Goal: Book appointment/travel/reservation

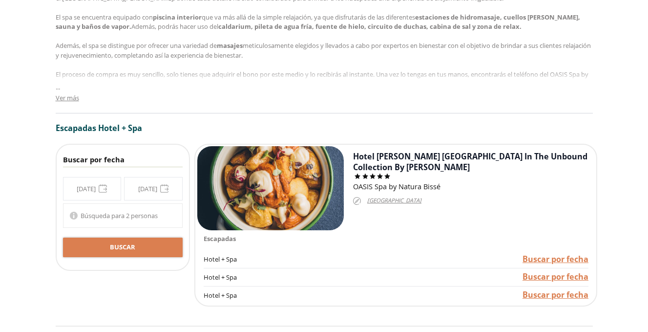
scroll to position [582, 0]
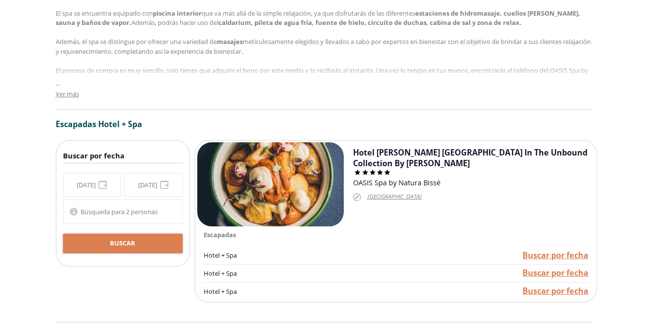
click at [84, 180] on div "**********" at bounding box center [123, 184] width 120 height 23
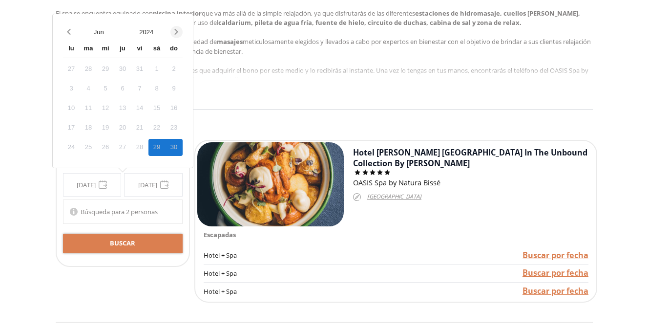
click at [173, 35] on icon "Next month" at bounding box center [177, 32] width 10 height 10
click at [176, 38] on button "Next month" at bounding box center [177, 31] width 12 height 17
click at [176, 38] on div "Calendar wrapper" at bounding box center [123, 38] width 120 height 0
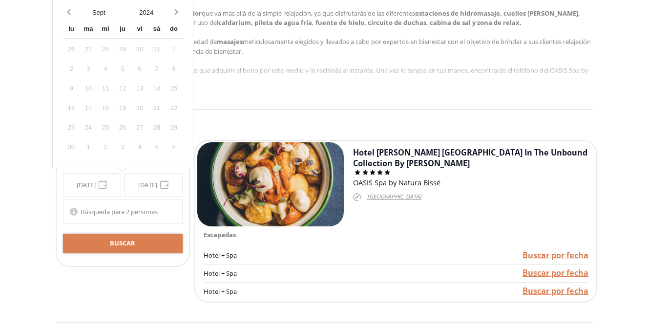
click at [176, 38] on div "Calendar wrapper" at bounding box center [123, 38] width 120 height 0
click at [176, 16] on icon "Next month" at bounding box center [177, 12] width 10 height 10
click at [175, 32] on icon "Next month" at bounding box center [177, 32] width 10 height 10
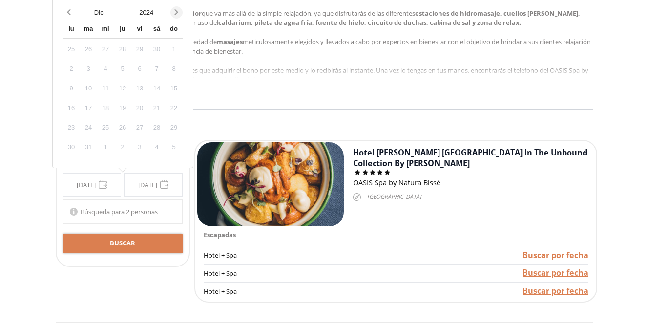
click at [175, 32] on div "do" at bounding box center [174, 29] width 17 height 17
click at [177, 16] on icon "Next month" at bounding box center [177, 12] width 10 height 10
click at [178, 35] on icon "Next month" at bounding box center [177, 32] width 10 height 10
click at [178, 31] on icon "Next month" at bounding box center [177, 32] width 10 height 10
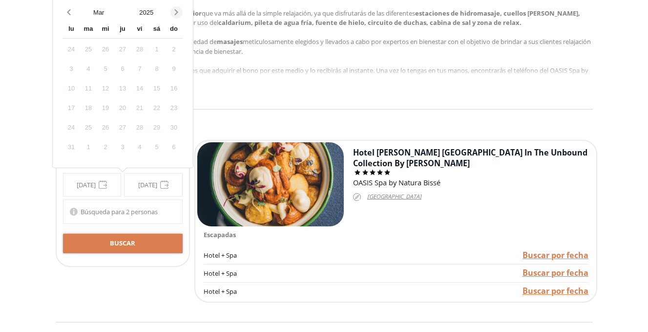
click at [176, 13] on icon "Next month" at bounding box center [176, 12] width 3 height 6
click at [176, 34] on icon "Next month" at bounding box center [177, 32] width 10 height 10
click at [177, 15] on icon "Next month" at bounding box center [177, 12] width 10 height 10
click at [176, 35] on icon "Next month" at bounding box center [177, 32] width 10 height 10
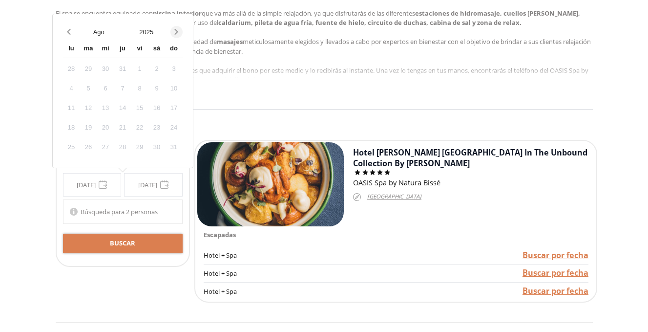
click at [176, 35] on icon "Next month" at bounding box center [177, 32] width 10 height 10
click at [175, 108] on div "19" at bounding box center [174, 108] width 17 height 17
click at [137, 213] on span "Búsqueda para 2 personas" at bounding box center [119, 211] width 77 height 9
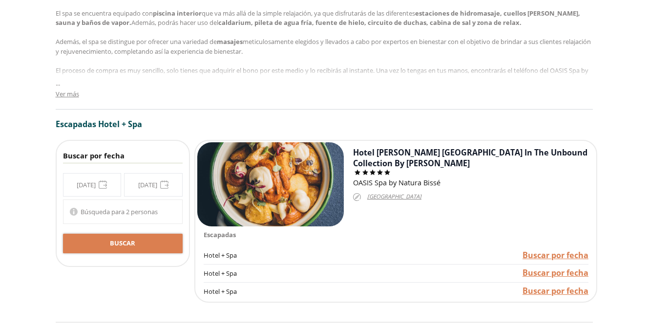
click at [86, 188] on div "**********" at bounding box center [123, 184] width 120 height 23
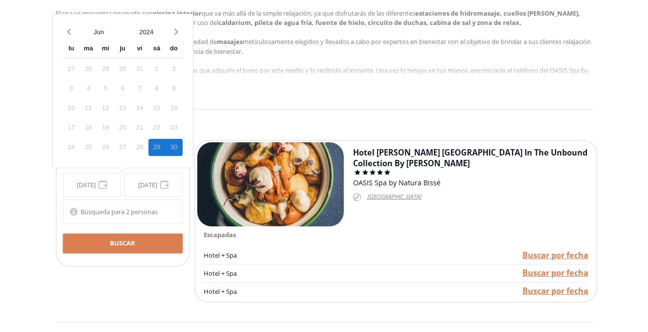
click at [86, 187] on div "**********" at bounding box center [123, 184] width 120 height 23
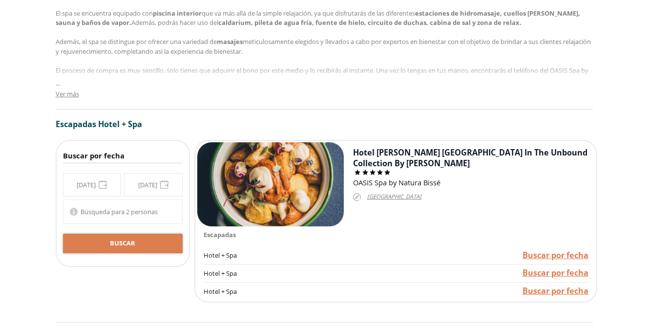
click at [86, 187] on div "**********" at bounding box center [123, 184] width 120 height 23
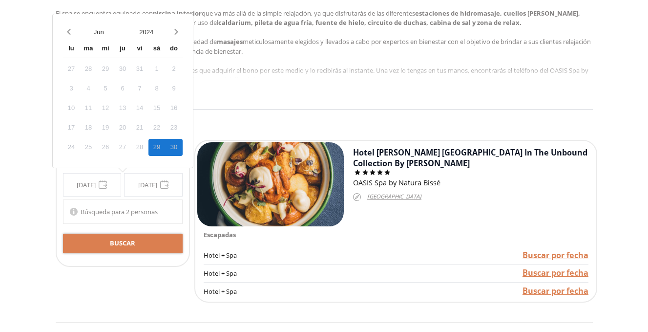
click at [171, 36] on button "Next month" at bounding box center [177, 31] width 12 height 17
click at [173, 33] on icon "Next month" at bounding box center [177, 32] width 10 height 10
click at [173, 41] on div "do" at bounding box center [174, 49] width 17 height 17
click at [178, 15] on icon "Next month" at bounding box center [177, 12] width 10 height 10
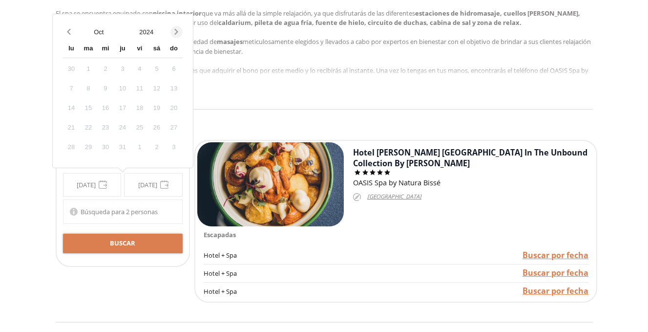
click at [176, 36] on icon "Next month" at bounding box center [177, 32] width 10 height 10
click at [176, 27] on icon "Next month" at bounding box center [177, 32] width 10 height 10
click at [176, 14] on icon "Next month" at bounding box center [177, 12] width 10 height 10
click at [176, 28] on icon "Next month" at bounding box center [177, 32] width 10 height 10
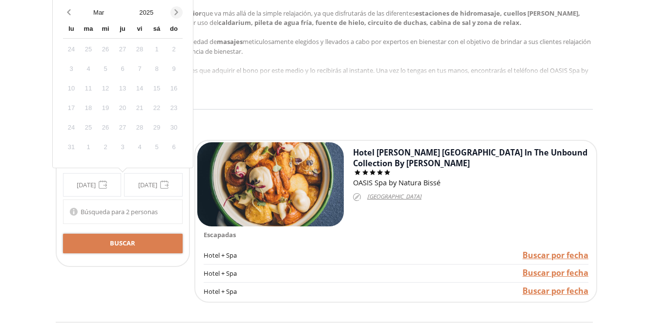
click at [178, 10] on icon "Next month" at bounding box center [177, 12] width 10 height 10
click at [177, 32] on icon "Next month" at bounding box center [176, 32] width 3 height 6
click at [175, 16] on icon "Next month" at bounding box center [177, 12] width 10 height 10
click at [175, 27] on icon "Next month" at bounding box center [177, 32] width 10 height 10
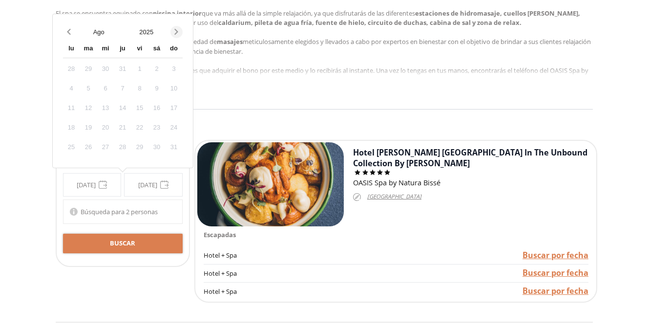
click at [175, 27] on icon "Next month" at bounding box center [177, 32] width 10 height 10
click at [173, 104] on div "19" at bounding box center [174, 108] width 17 height 17
click at [173, 107] on div "19" at bounding box center [174, 108] width 17 height 17
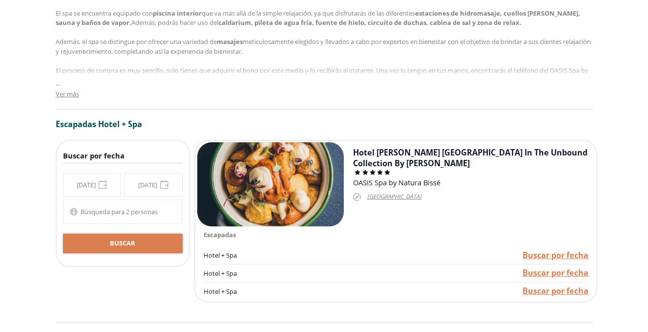
click at [173, 107] on div "Descripción [GEOGRAPHIC_DATA] by Natural Bissé se encuentra situado en el centr…" at bounding box center [325, 35] width 538 height 149
click at [150, 176] on div "**********" at bounding box center [123, 184] width 120 height 23
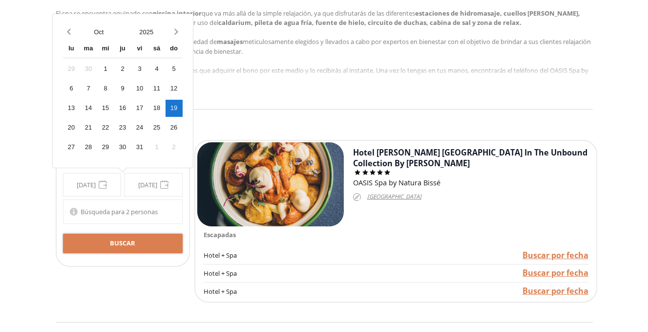
click at [133, 216] on div "Búsqueda para 2 personas" at bounding box center [119, 211] width 77 height 11
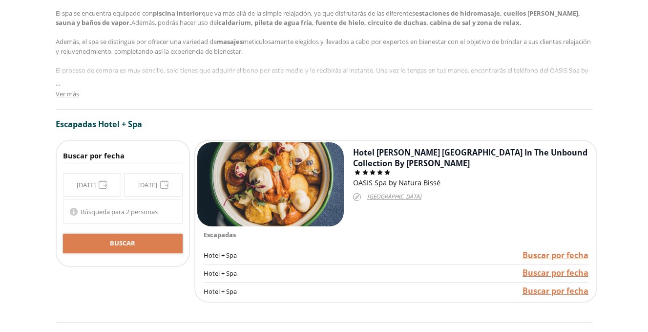
click at [134, 211] on span "Búsqueda para 2 personas" at bounding box center [119, 211] width 77 height 9
click at [116, 211] on span "Búsqueda para 2 personas" at bounding box center [119, 211] width 77 height 9
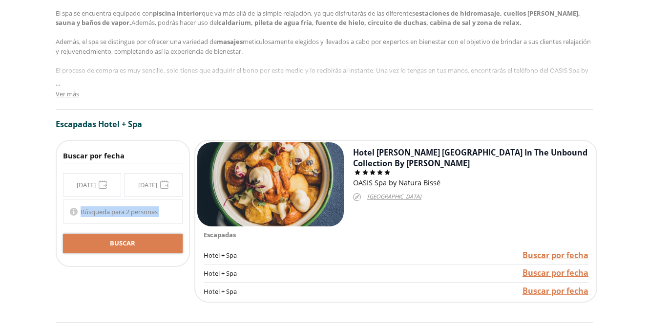
click at [116, 211] on span "Búsqueda para 2 personas" at bounding box center [119, 211] width 77 height 9
click at [84, 211] on span "Búsqueda para 2 personas" at bounding box center [119, 211] width 77 height 9
click at [80, 211] on div "Búsqueda para 2 personas" at bounding box center [123, 211] width 120 height 24
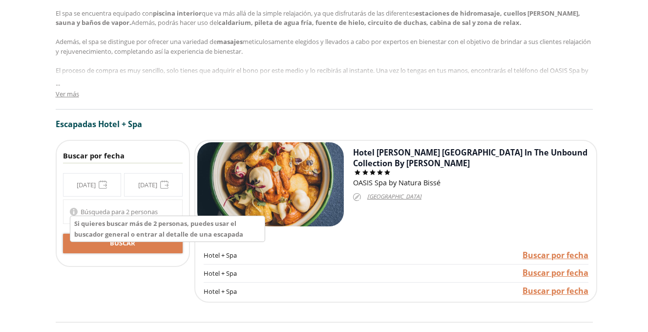
click at [71, 211] on icon at bounding box center [74, 212] width 8 height 8
click at [111, 243] on span "Buscar" at bounding box center [122, 243] width 25 height 10
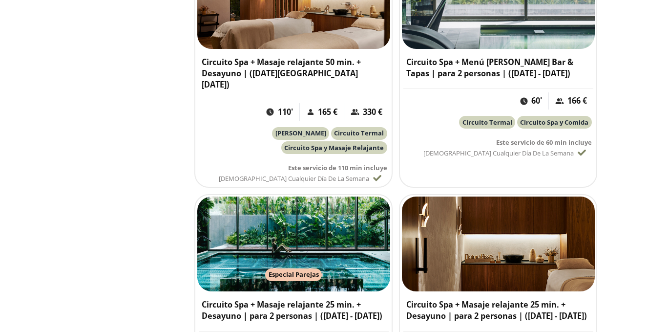
scroll to position [2483, 0]
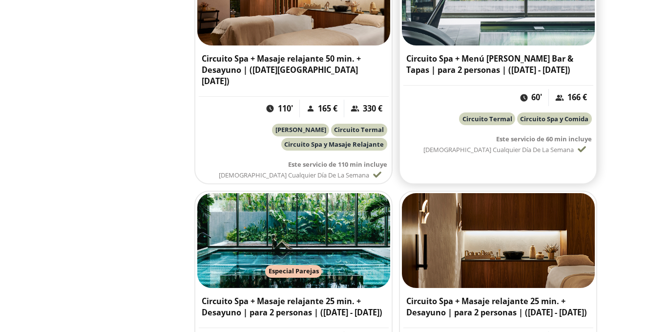
click at [487, 61] on h3 "Circuito Spa + Menú [PERSON_NAME] Bar & Tapas | para 2 personas | ([DATE] - [DA…" at bounding box center [499, 64] width 184 height 22
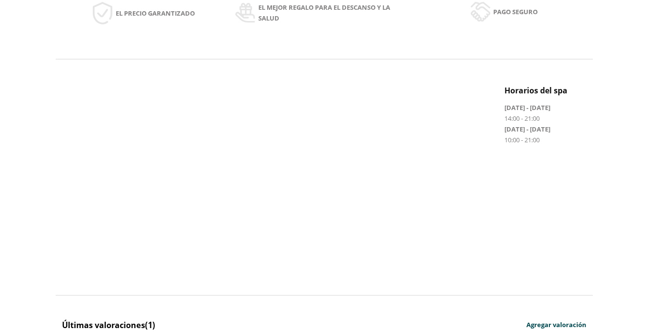
scroll to position [3205, 0]
